Goal: Transaction & Acquisition: Download file/media

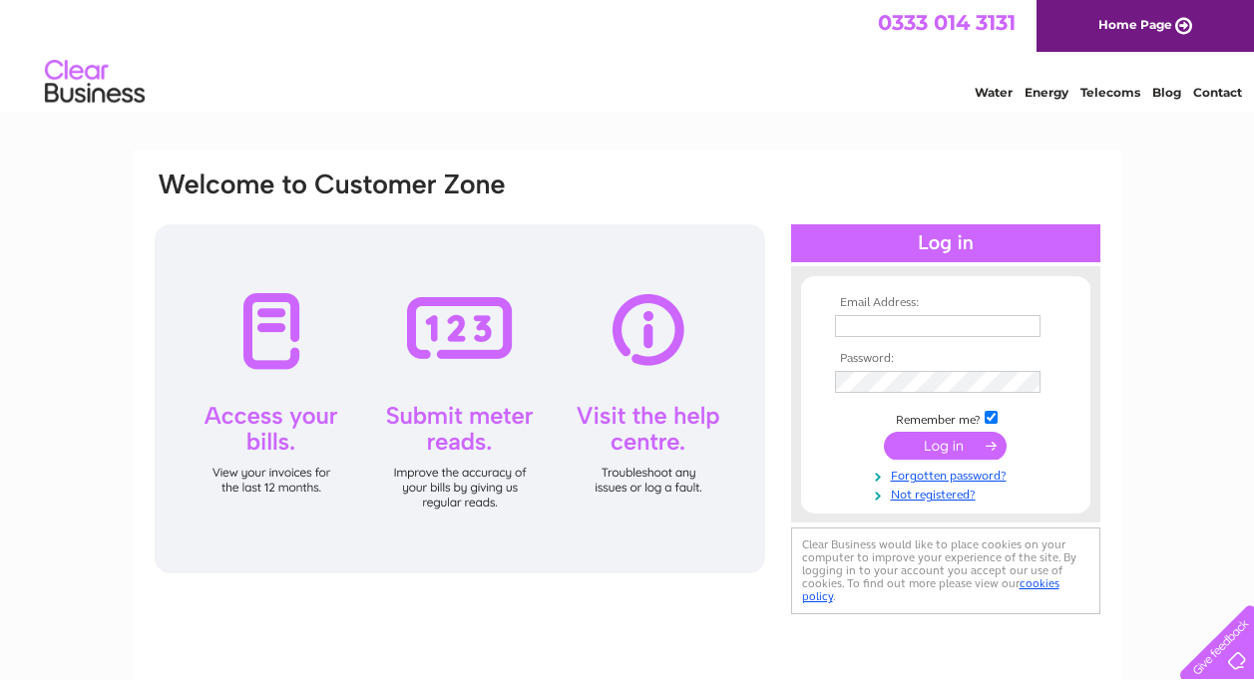
type input "[EMAIL_ADDRESS][DOMAIN_NAME]"
click at [944, 444] on input "submit" at bounding box center [945, 446] width 123 height 28
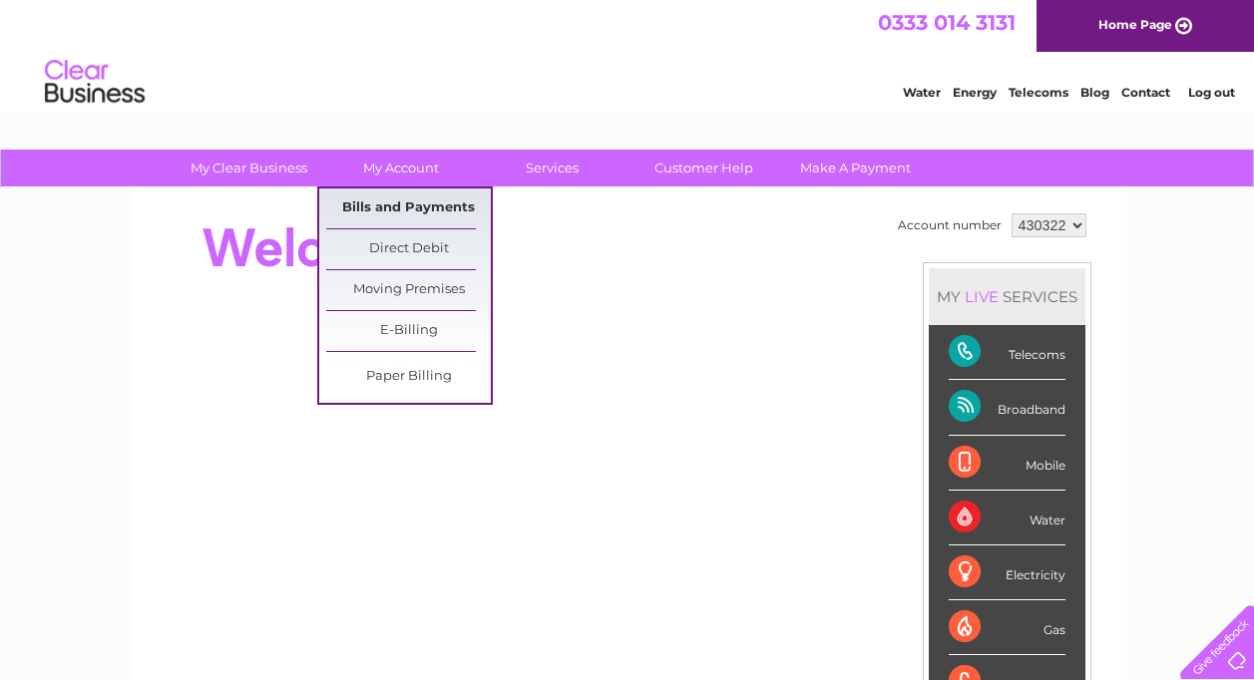
click at [438, 207] on link "Bills and Payments" at bounding box center [408, 209] width 165 height 40
click at [433, 207] on link "Bills and Payments" at bounding box center [408, 209] width 165 height 40
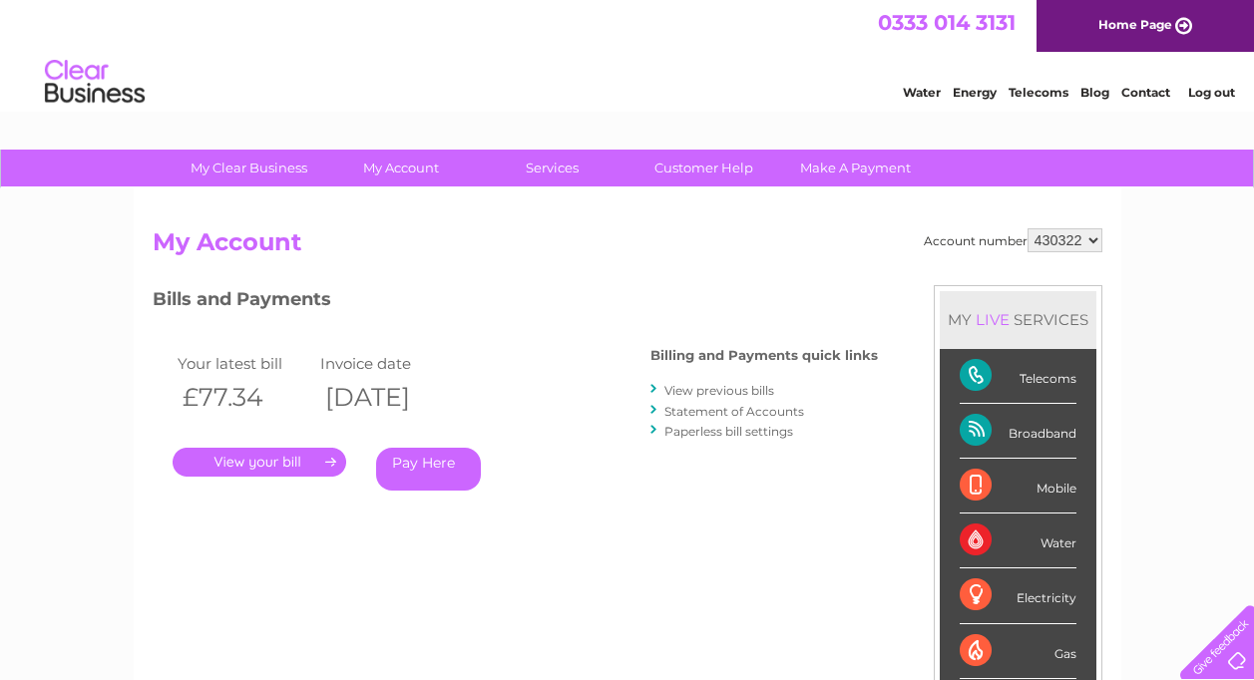
click at [253, 459] on link "." at bounding box center [260, 462] width 174 height 29
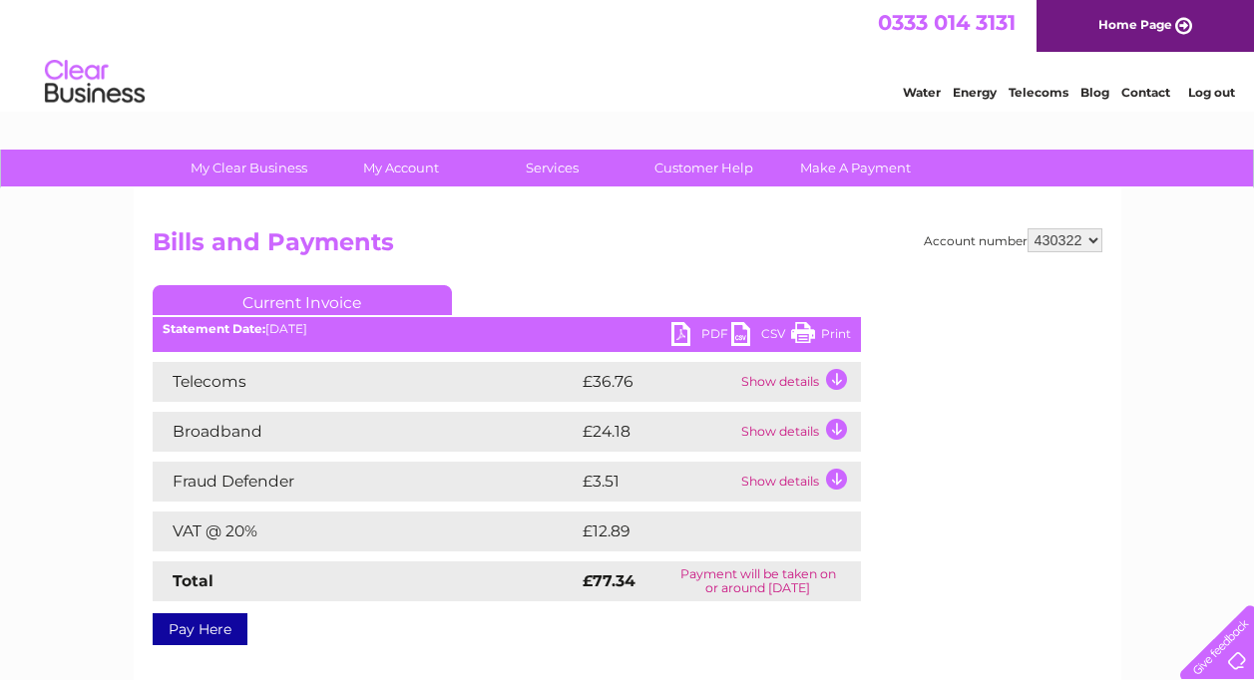
click at [673, 331] on link "PDF" at bounding box center [701, 336] width 60 height 29
click at [1093, 236] on select "430322 437885 924536" at bounding box center [1064, 240] width 75 height 24
select select "437885"
click at [1027, 228] on select "430322 437885 924536" at bounding box center [1064, 240] width 75 height 24
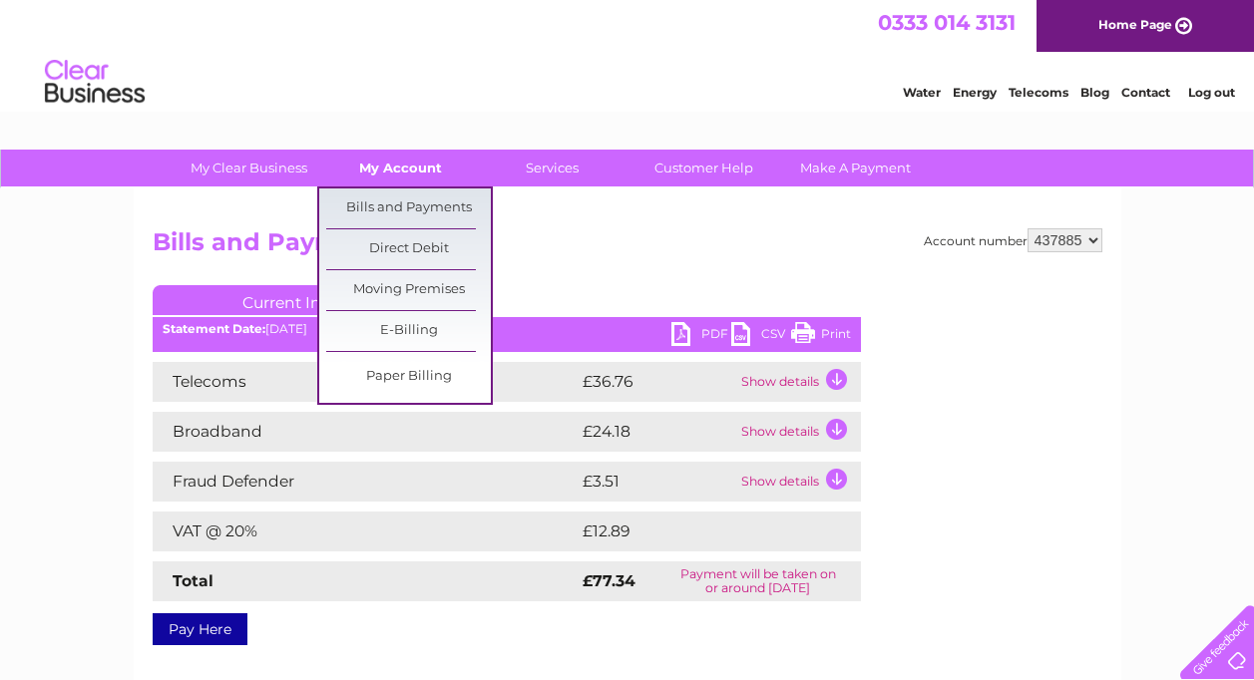
click at [406, 161] on link "My Account" at bounding box center [400, 168] width 165 height 37
click at [413, 204] on link "Bills and Payments" at bounding box center [408, 209] width 165 height 40
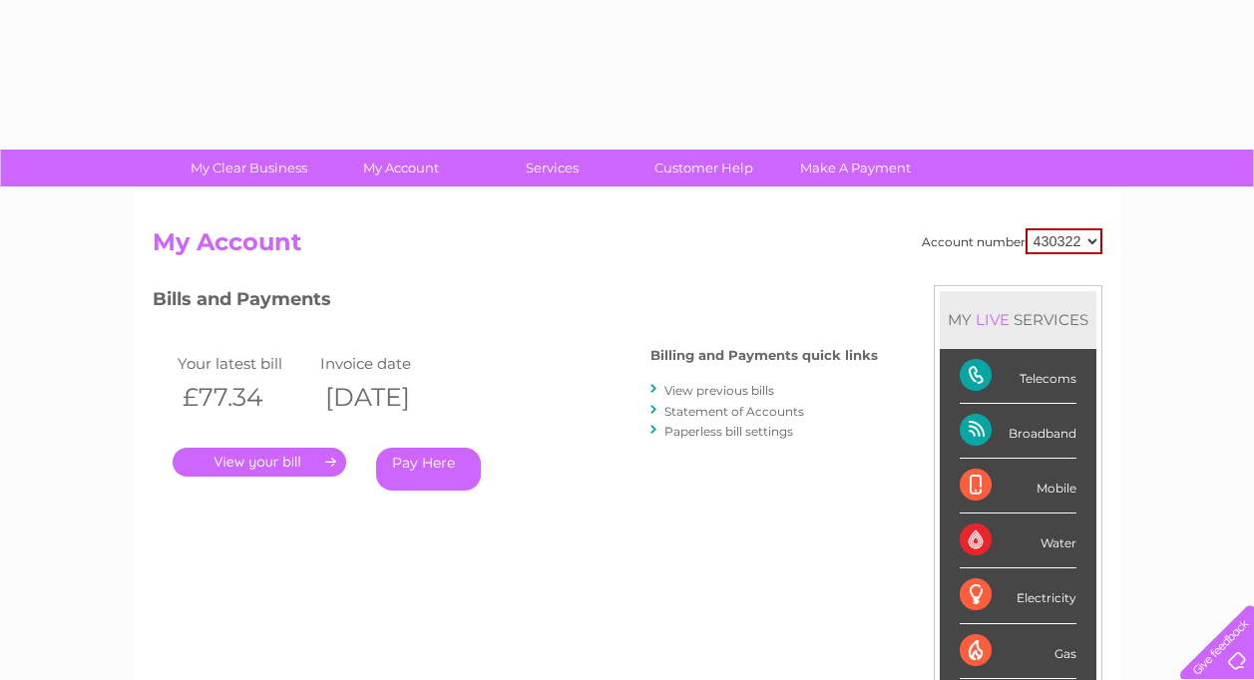
click at [1091, 242] on select "430322 437885 924536" at bounding box center [1063, 241] width 77 height 26
select select "437885"
click at [1025, 228] on select "430322 437885 924536" at bounding box center [1063, 241] width 77 height 26
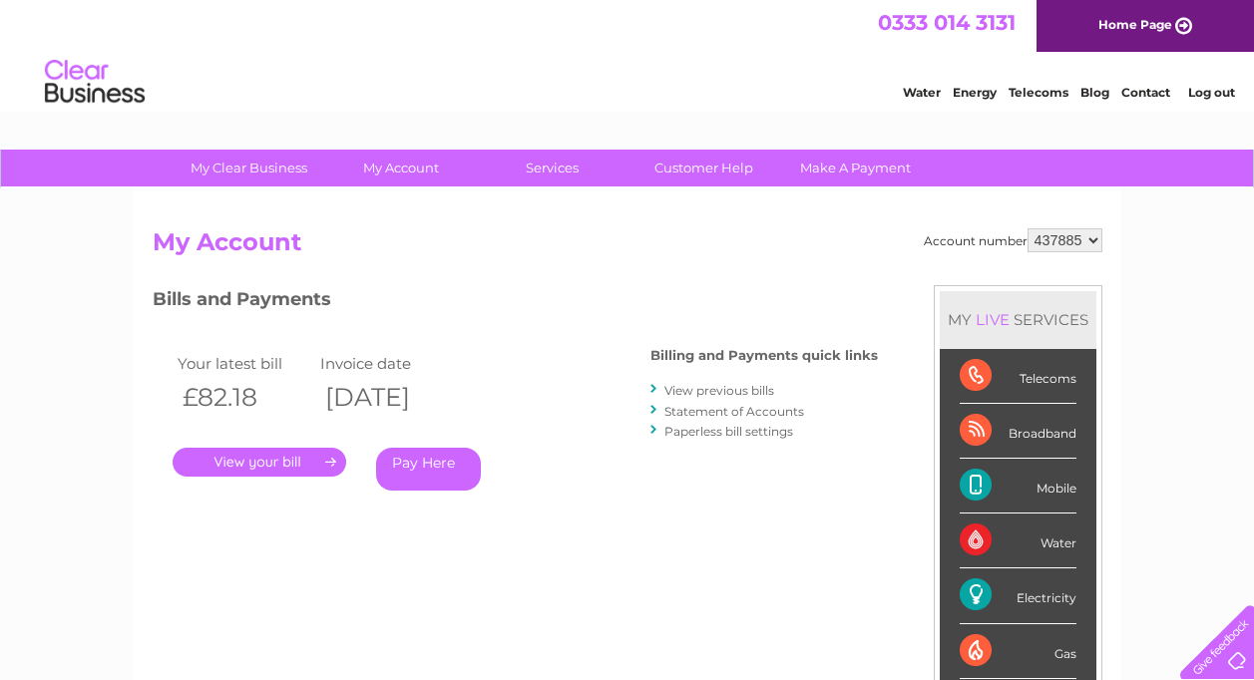
click at [234, 460] on link "." at bounding box center [260, 462] width 174 height 29
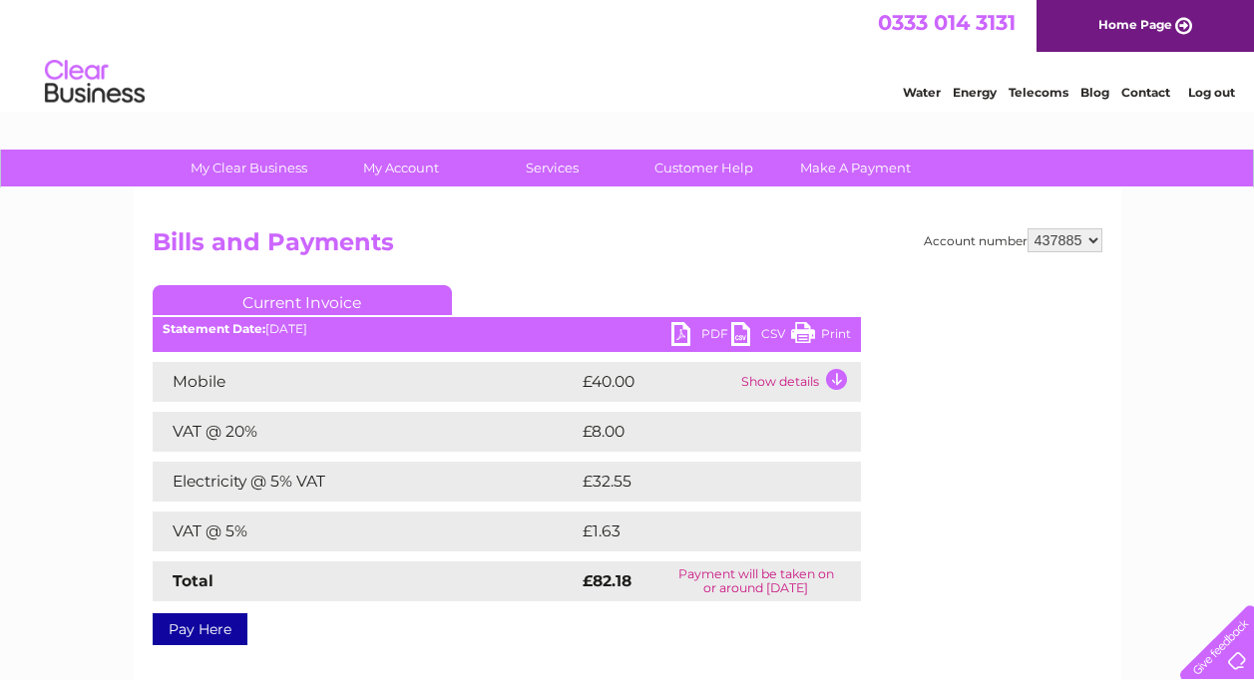
click at [685, 331] on link "PDF" at bounding box center [701, 336] width 60 height 29
click at [675, 332] on link "PDF" at bounding box center [701, 336] width 60 height 29
click at [682, 333] on link "PDF" at bounding box center [701, 336] width 60 height 29
click at [1093, 242] on select "430322 437885 924536" at bounding box center [1064, 240] width 75 height 24
click at [1027, 228] on select "430322 437885 924536" at bounding box center [1064, 240] width 75 height 24
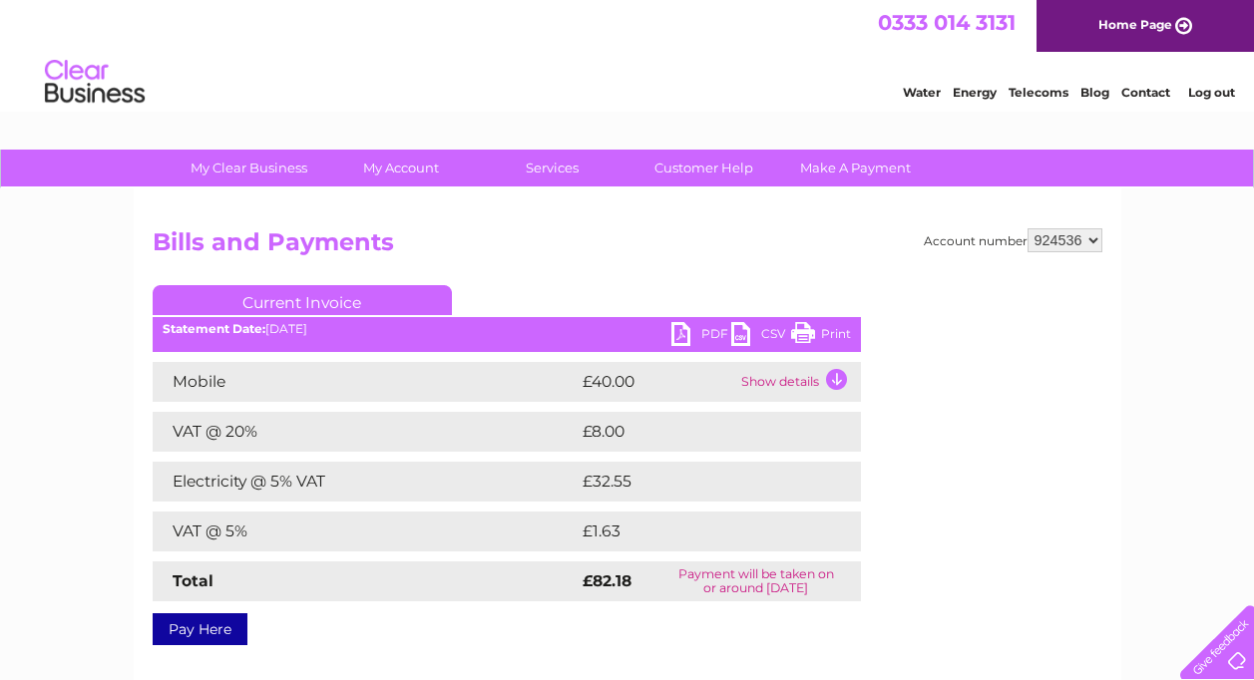
click at [684, 327] on link "PDF" at bounding box center [701, 336] width 60 height 29
click at [682, 338] on link "PDF" at bounding box center [701, 336] width 60 height 29
click at [1151, 316] on div "My Clear Business Login Details My Details My Preferences Link Account My Accou…" at bounding box center [627, 619] width 1254 height 939
click at [1092, 241] on select "430322 437885 924536" at bounding box center [1064, 240] width 75 height 24
select select "437885"
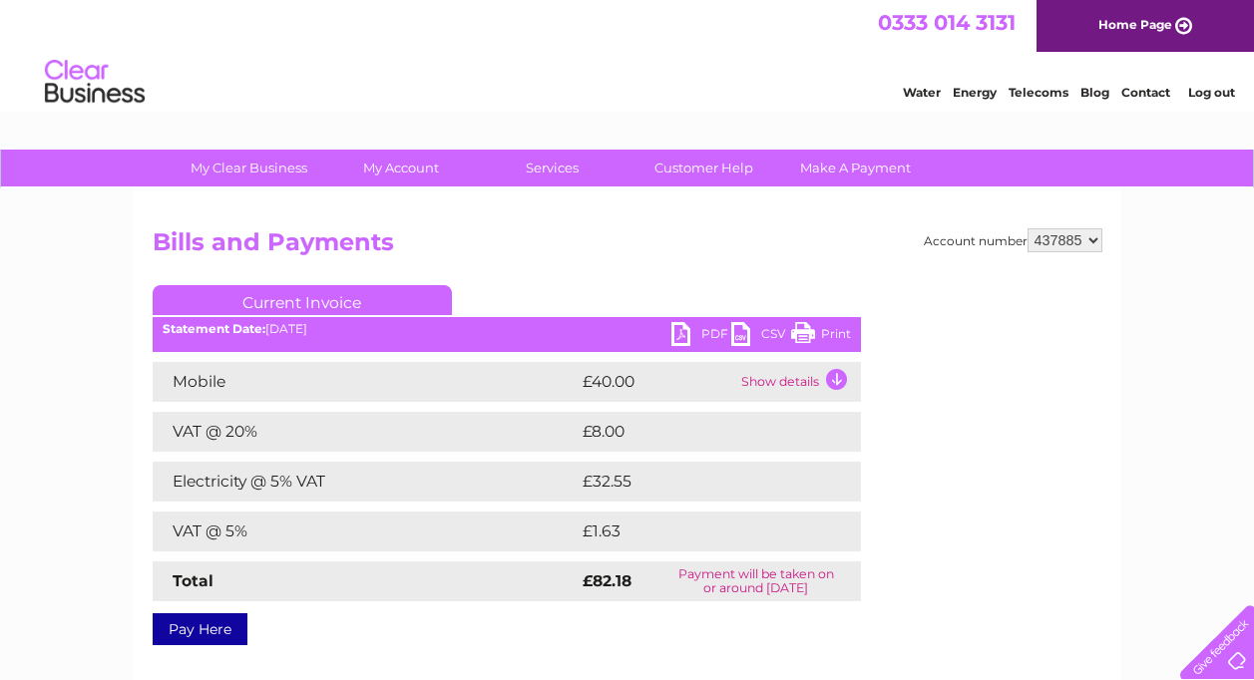
click at [1027, 228] on select "430322 437885 924536" at bounding box center [1064, 240] width 75 height 24
click at [1094, 241] on select "430322 437885 924536" at bounding box center [1064, 240] width 75 height 24
select select "924536"
click at [1027, 228] on select "430322 437885 924536" at bounding box center [1064, 240] width 75 height 24
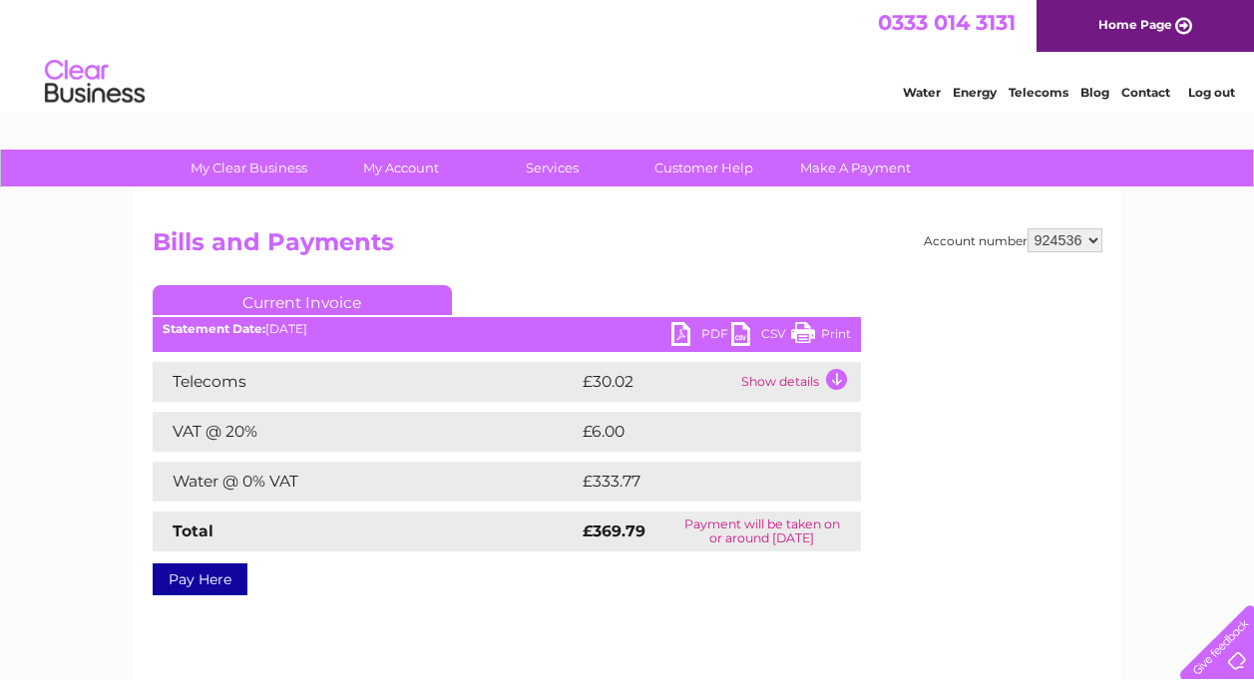
click at [679, 327] on link "PDF" at bounding box center [701, 336] width 60 height 29
